Goal: Transaction & Acquisition: Purchase product/service

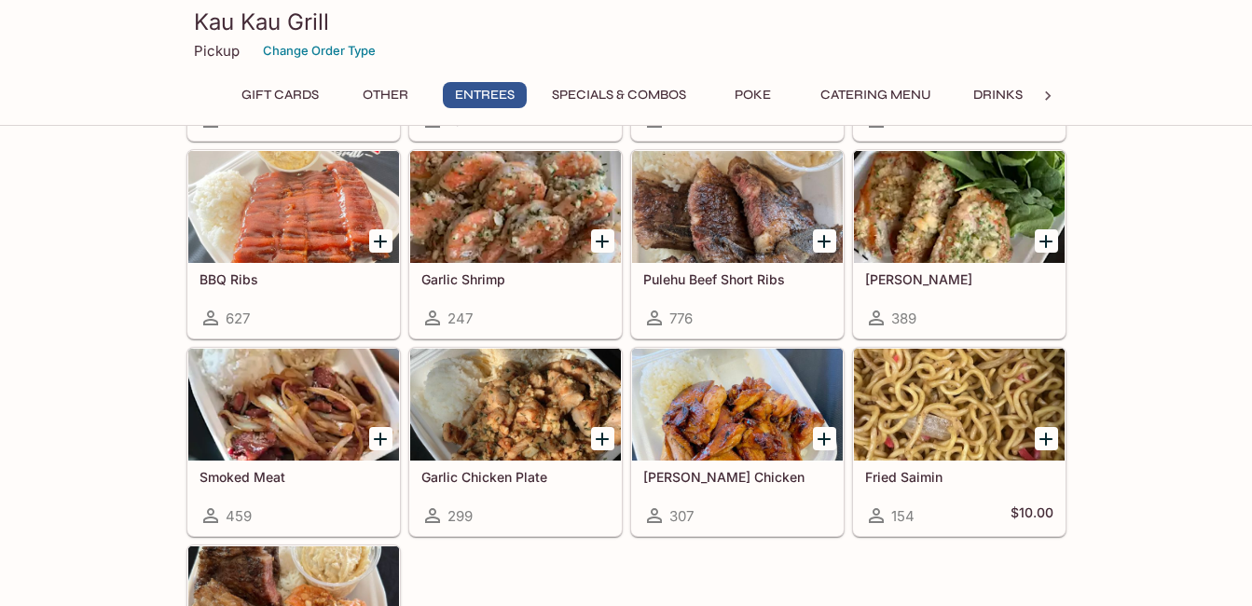
scroll to position [1305, 0]
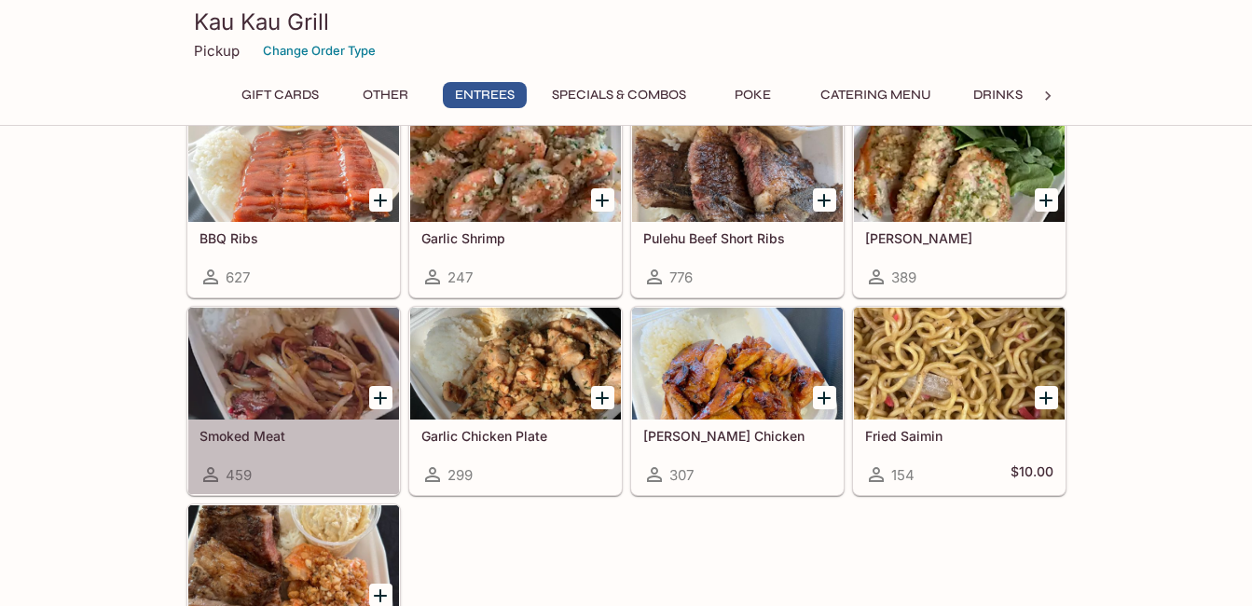
click at [313, 388] on div at bounding box center [293, 364] width 211 height 112
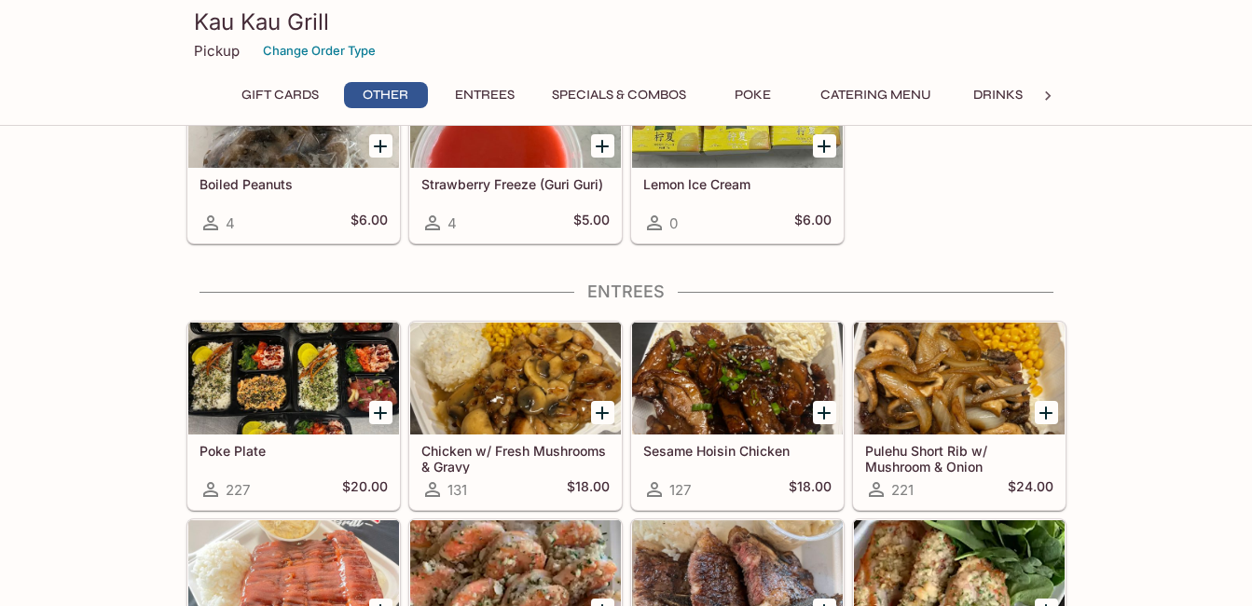
scroll to position [924, 0]
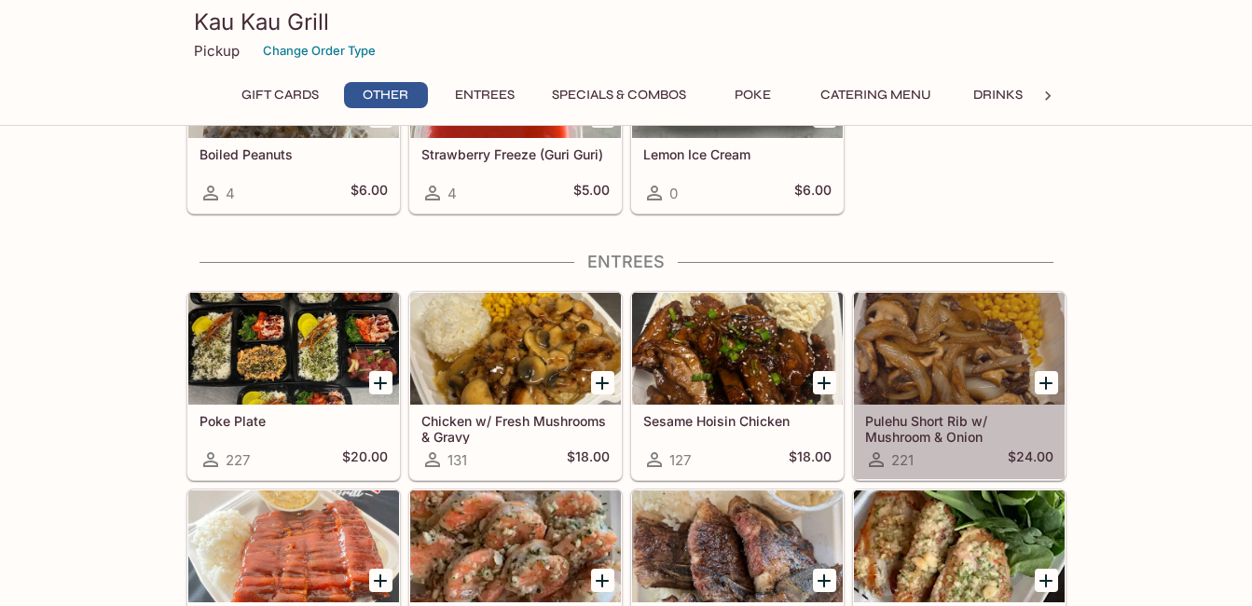
click at [934, 337] on div at bounding box center [959, 349] width 211 height 112
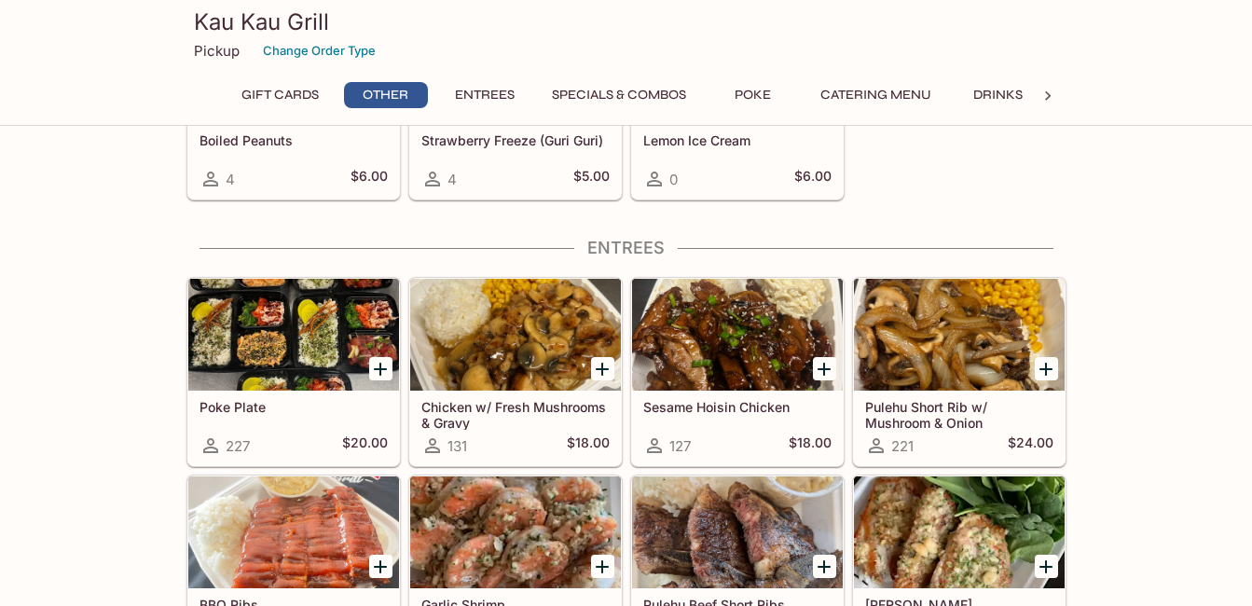
scroll to position [924, 0]
